Goal: Task Accomplishment & Management: Manage account settings

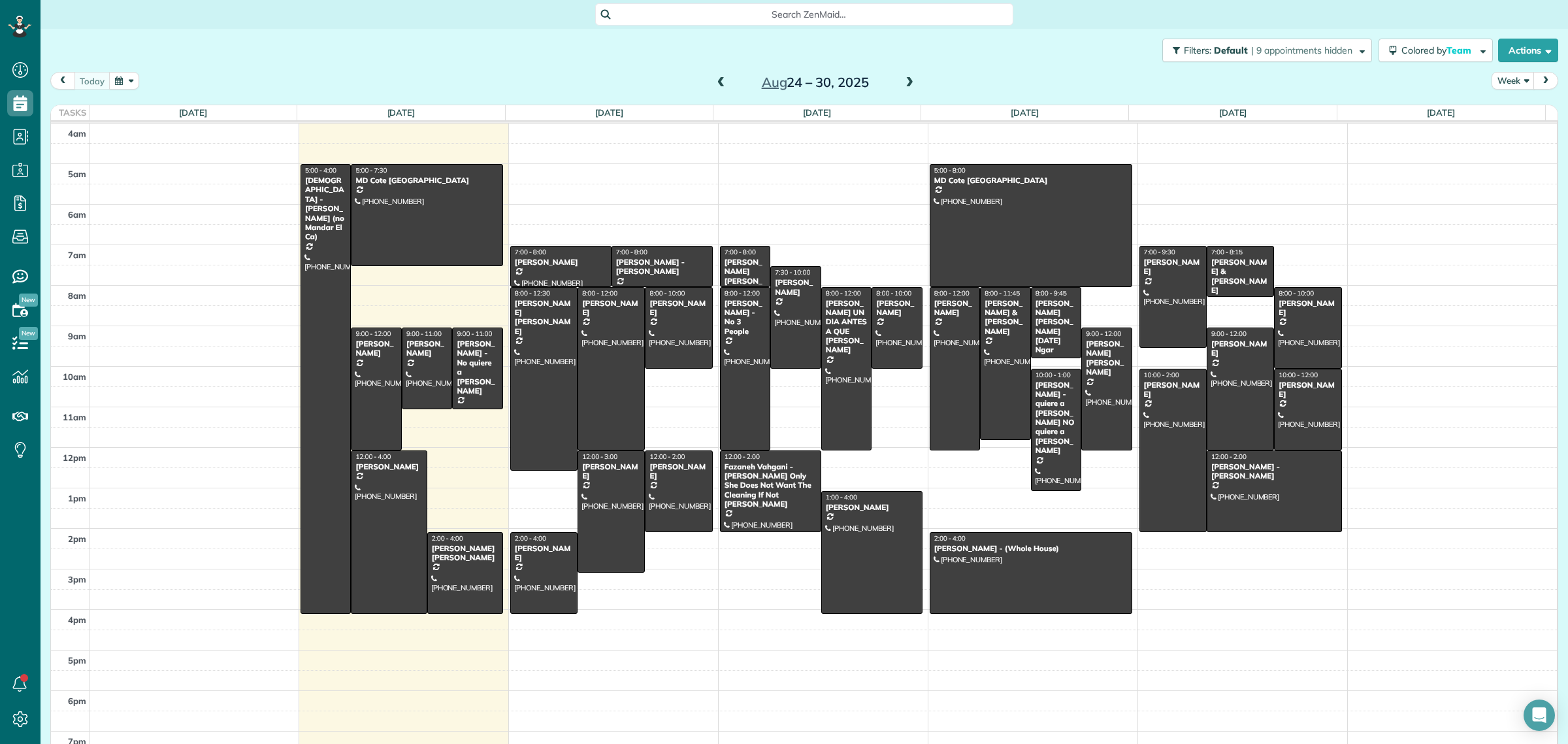
scroll to position [15, 0]
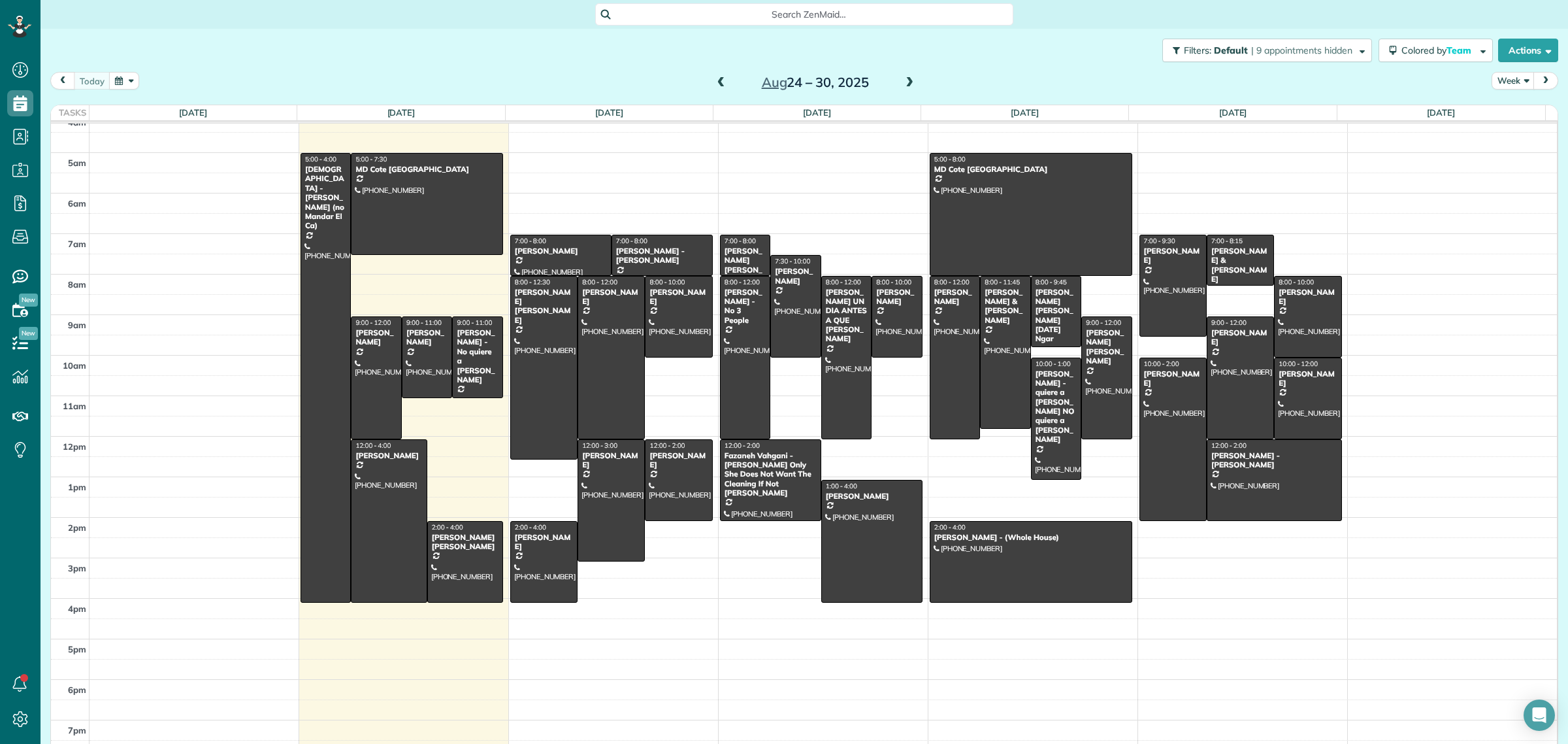
click at [902, 79] on span at bounding box center [909, 83] width 15 height 12
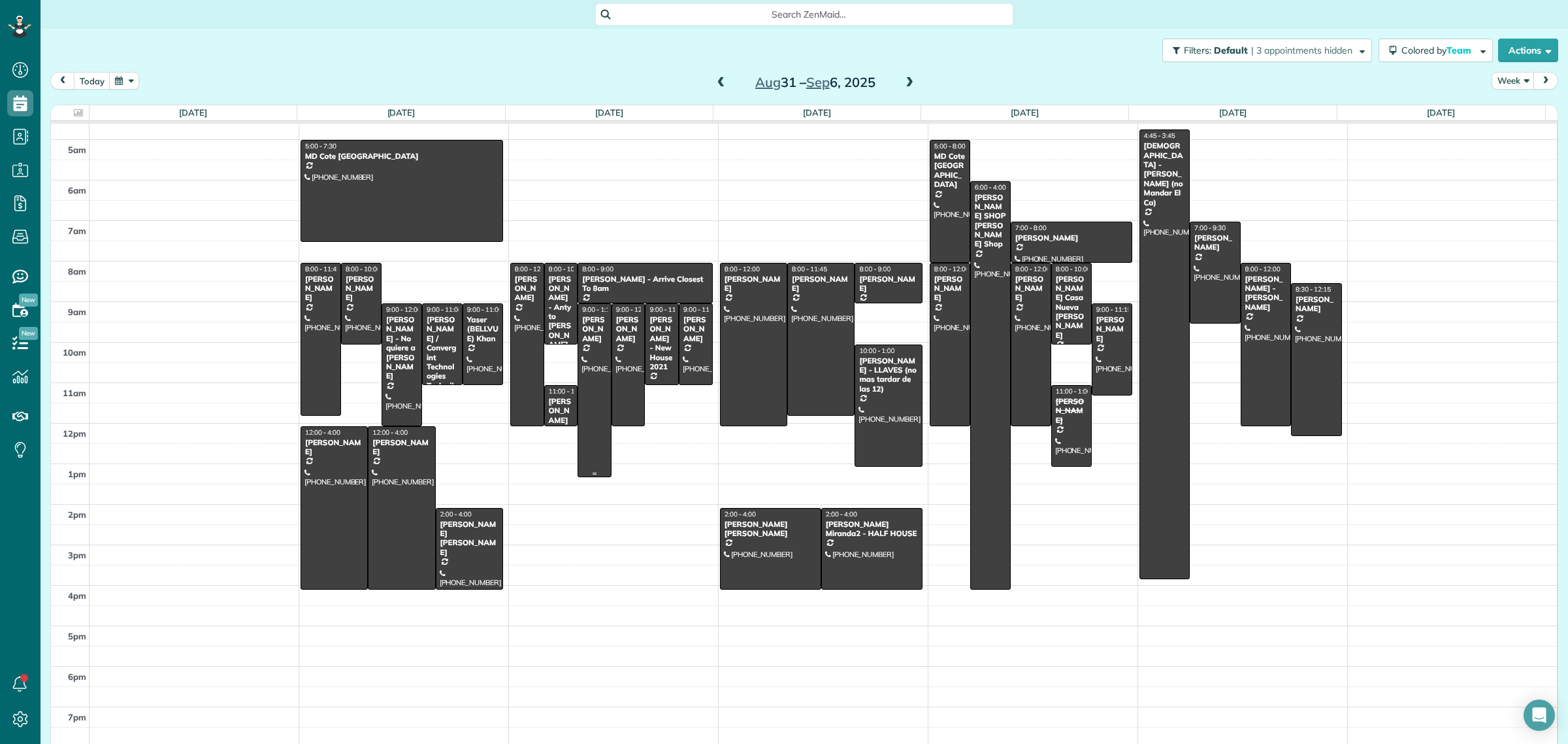
click at [588, 321] on div "[PERSON_NAME]" at bounding box center [594, 329] width 26 height 28
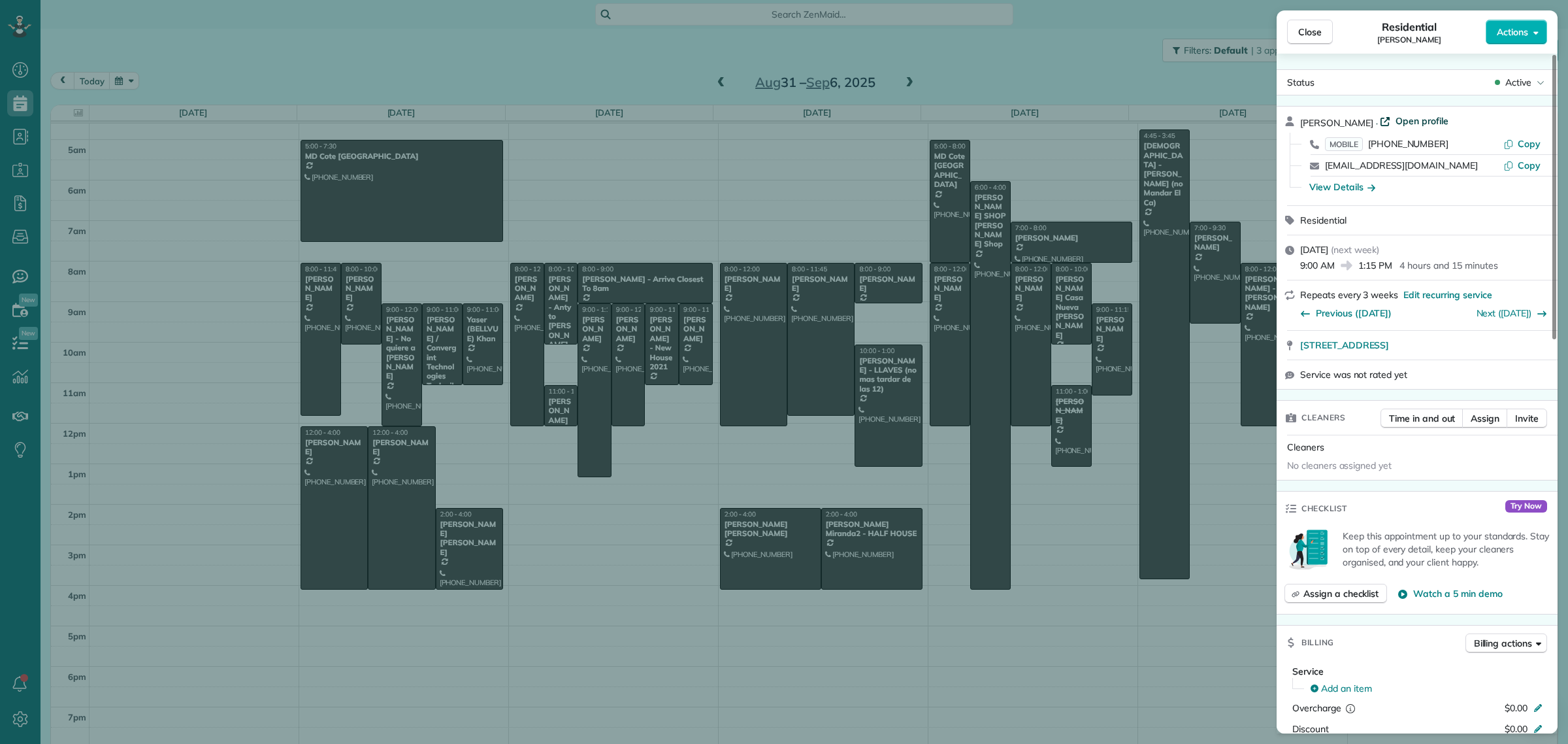
click at [1396, 120] on span "Open profile" at bounding box center [1422, 121] width 53 height 13
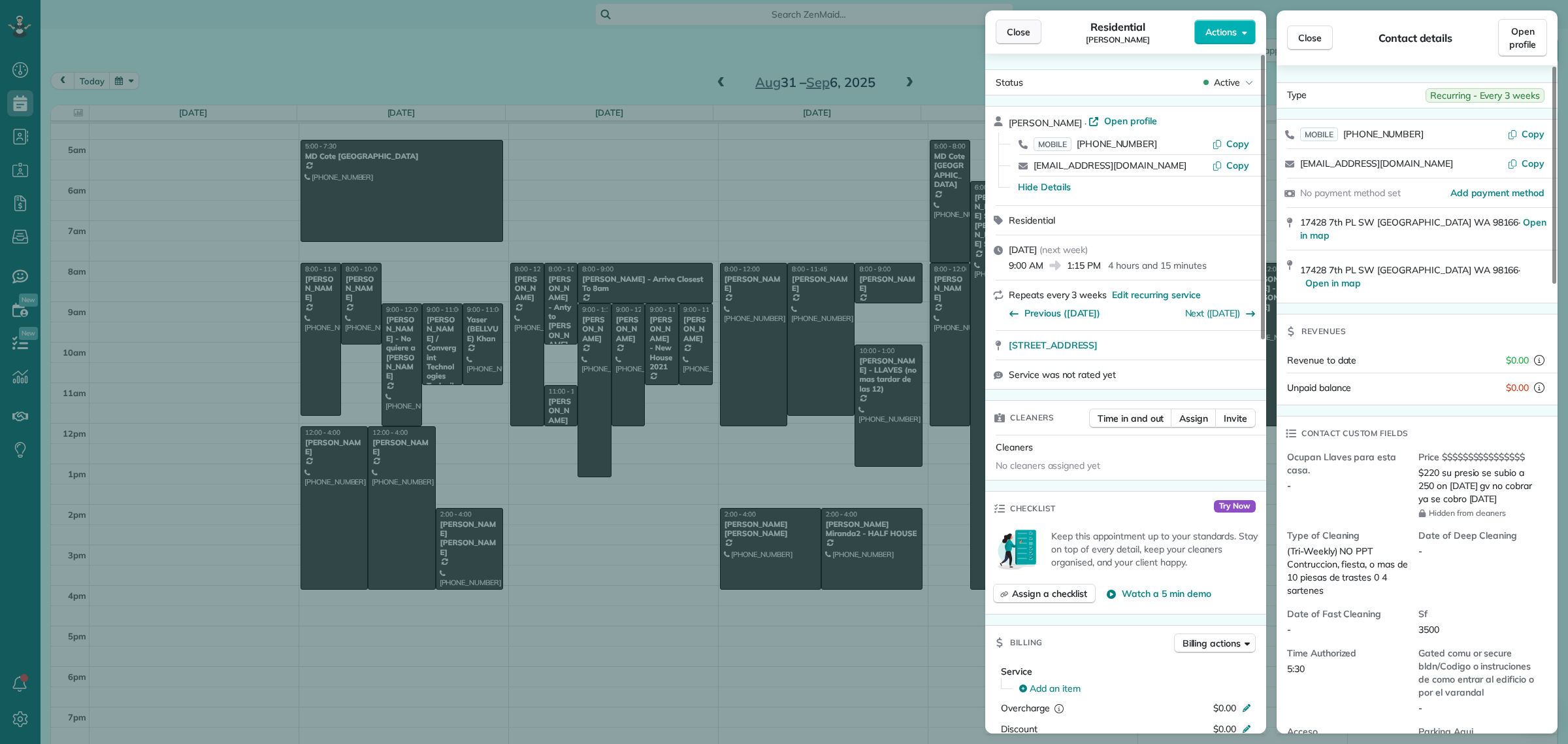
click at [1014, 39] on button "Close" at bounding box center [1019, 31] width 46 height 25
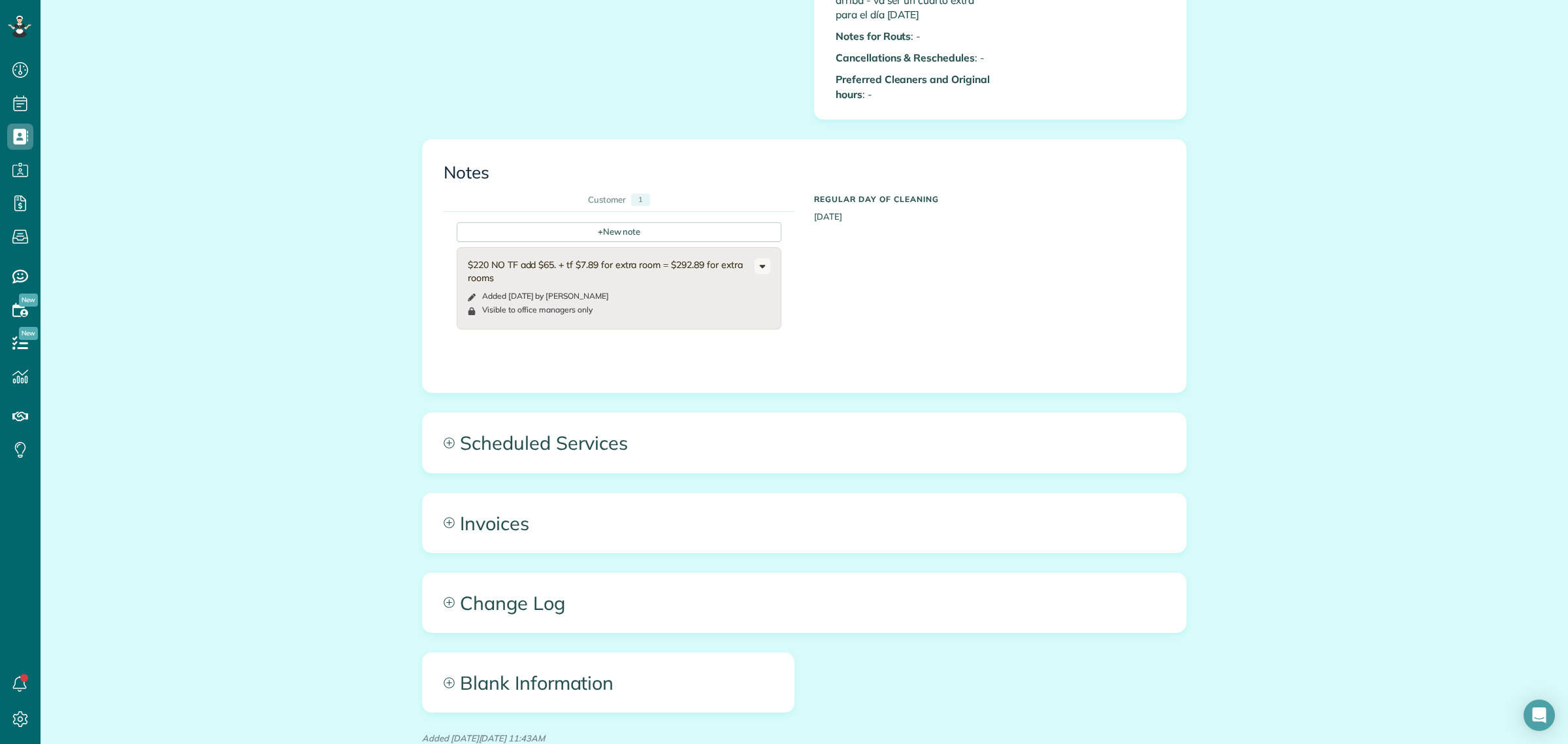
scroll to position [1563, 0]
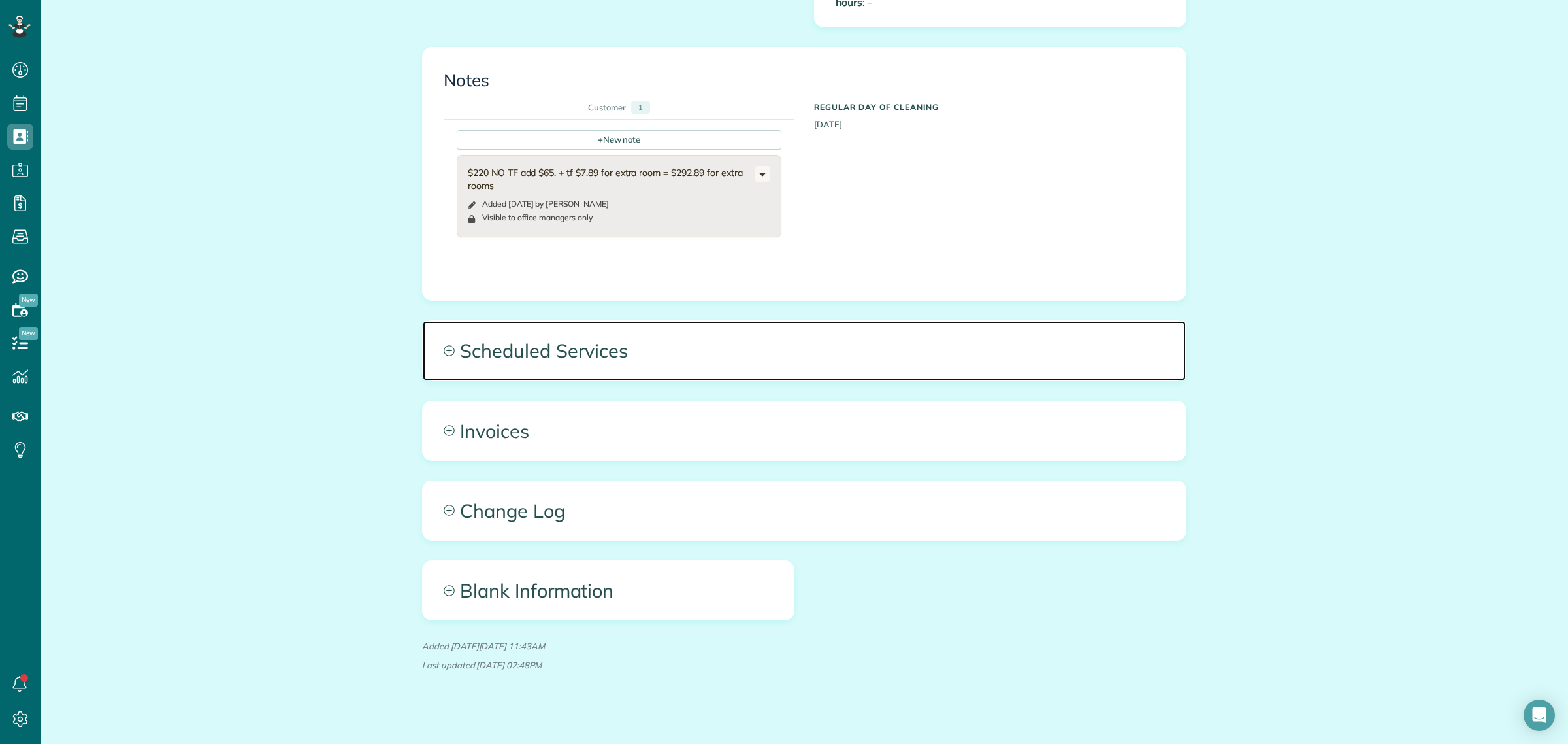
click at [575, 341] on span "Scheduled Services" at bounding box center [804, 350] width 763 height 59
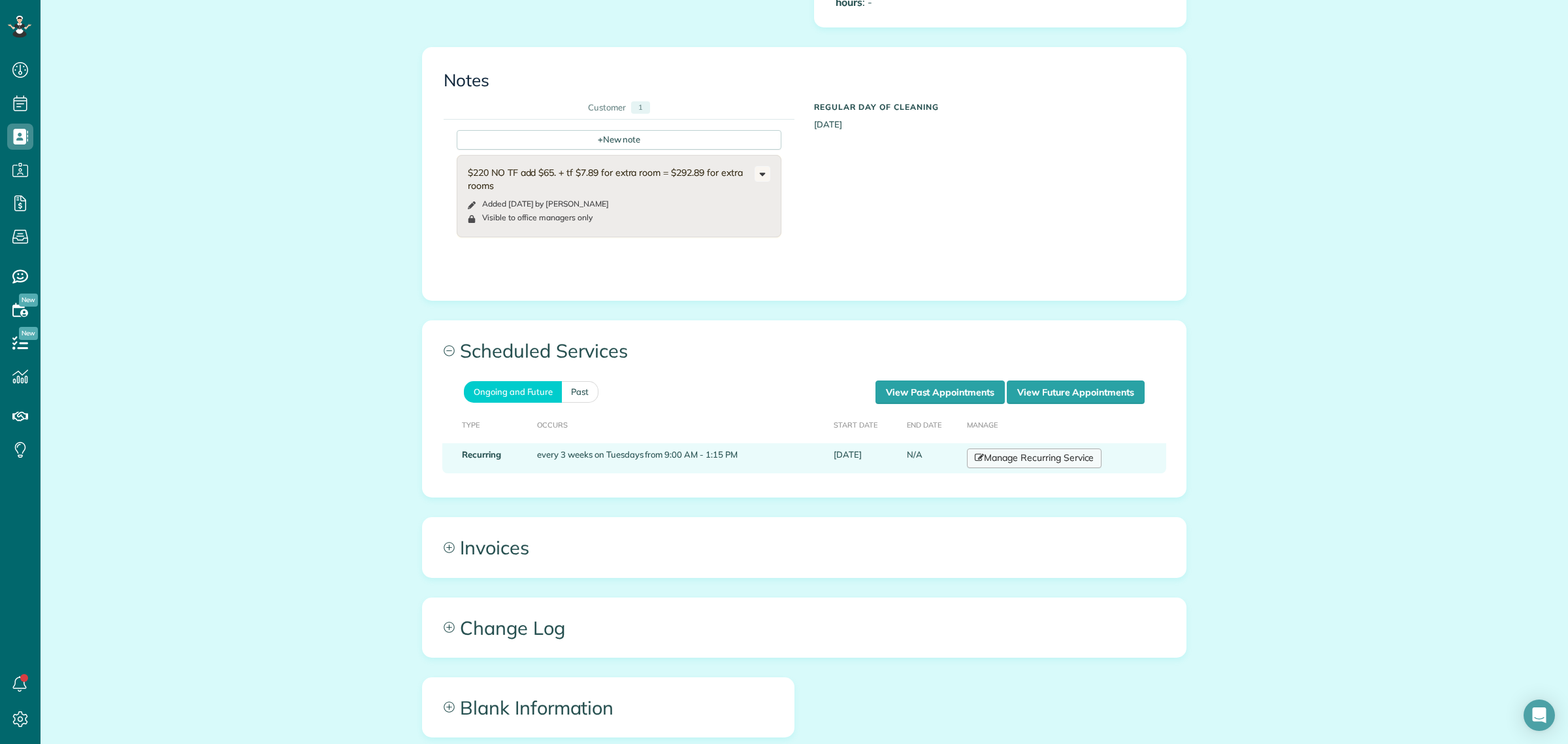
click at [1044, 449] on link "Manage Recurring Service" at bounding box center [1034, 458] width 134 height 19
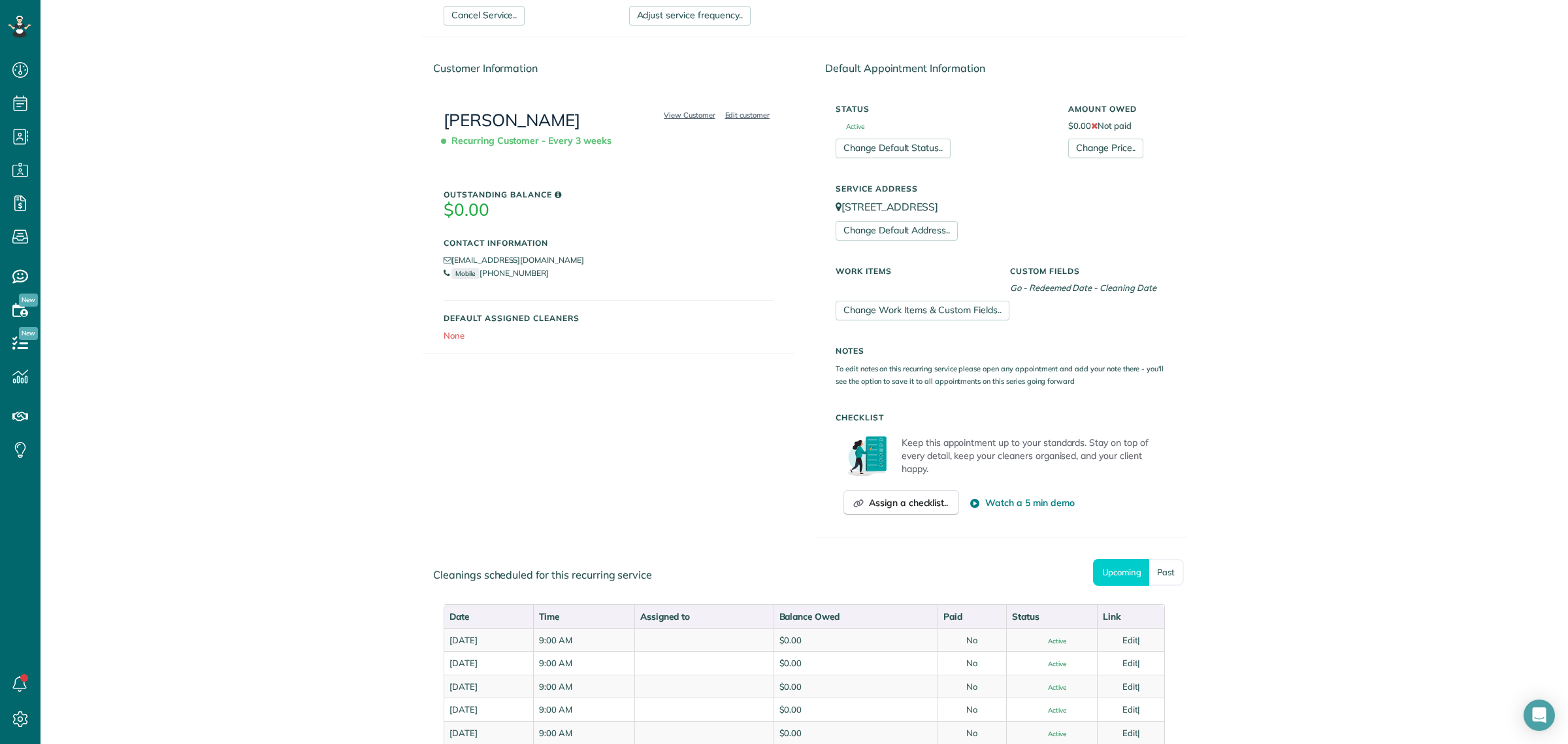
scroll to position [353, 0]
